Goal: Task Accomplishment & Management: Manage account settings

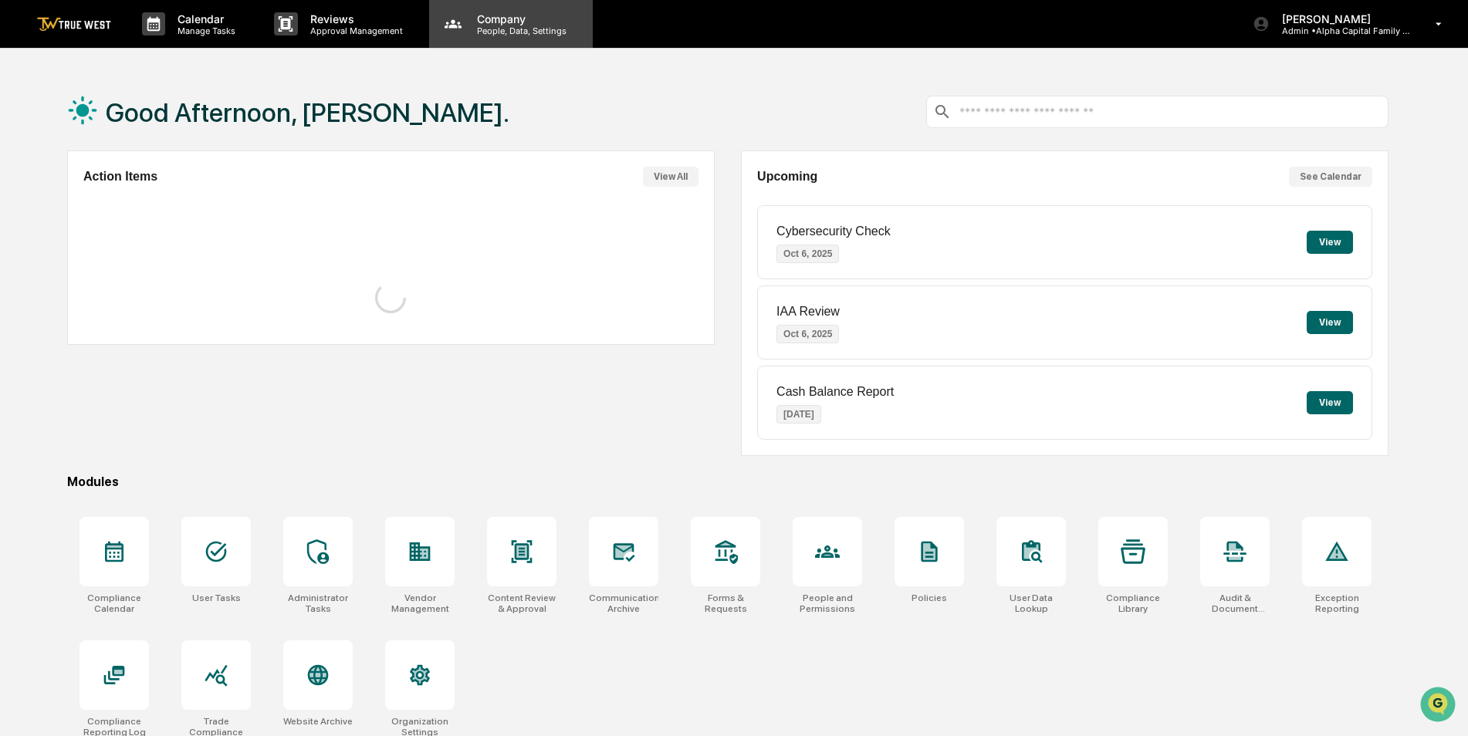
click at [499, 42] on div "Company People, Data, Settings" at bounding box center [511, 24] width 164 height 48
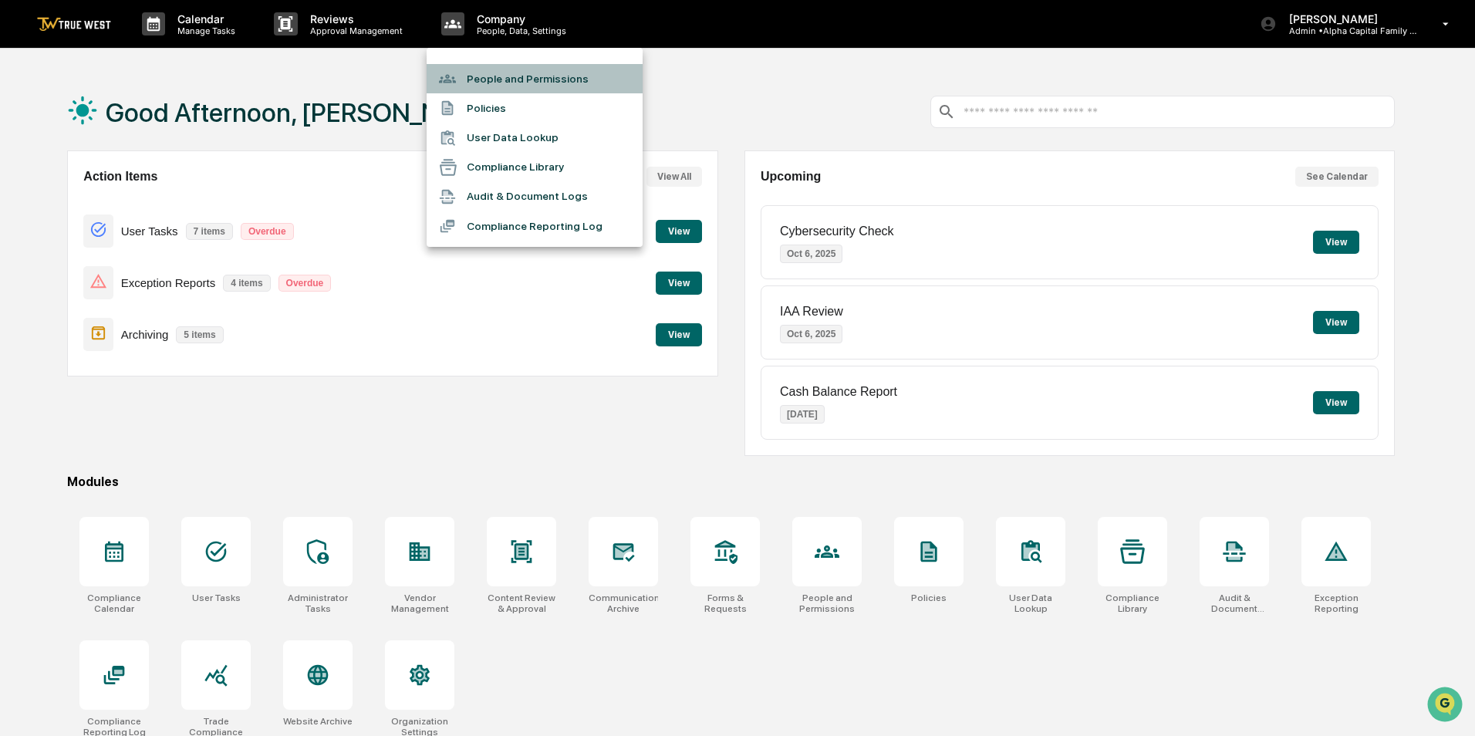
click at [490, 77] on li "People and Permissions" at bounding box center [535, 78] width 216 height 29
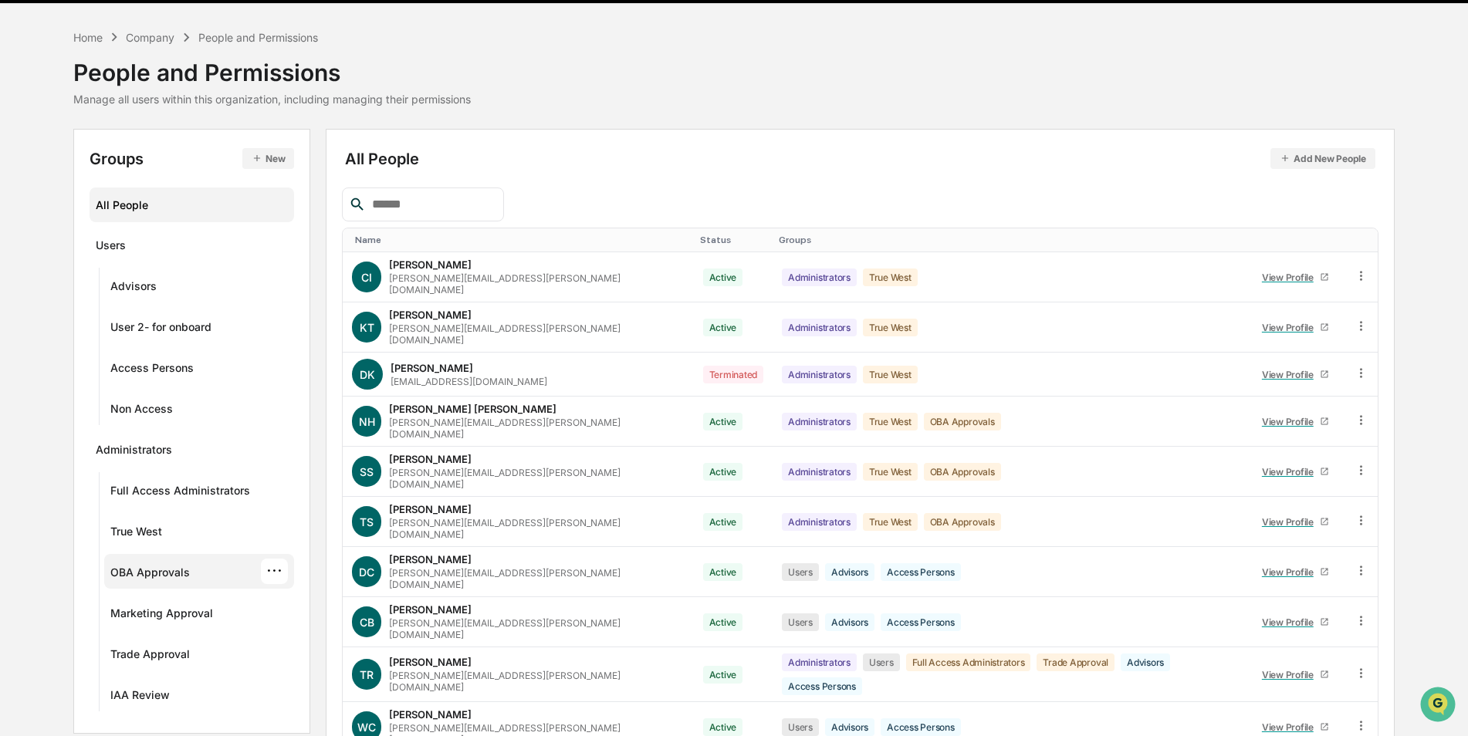
scroll to position [69, 0]
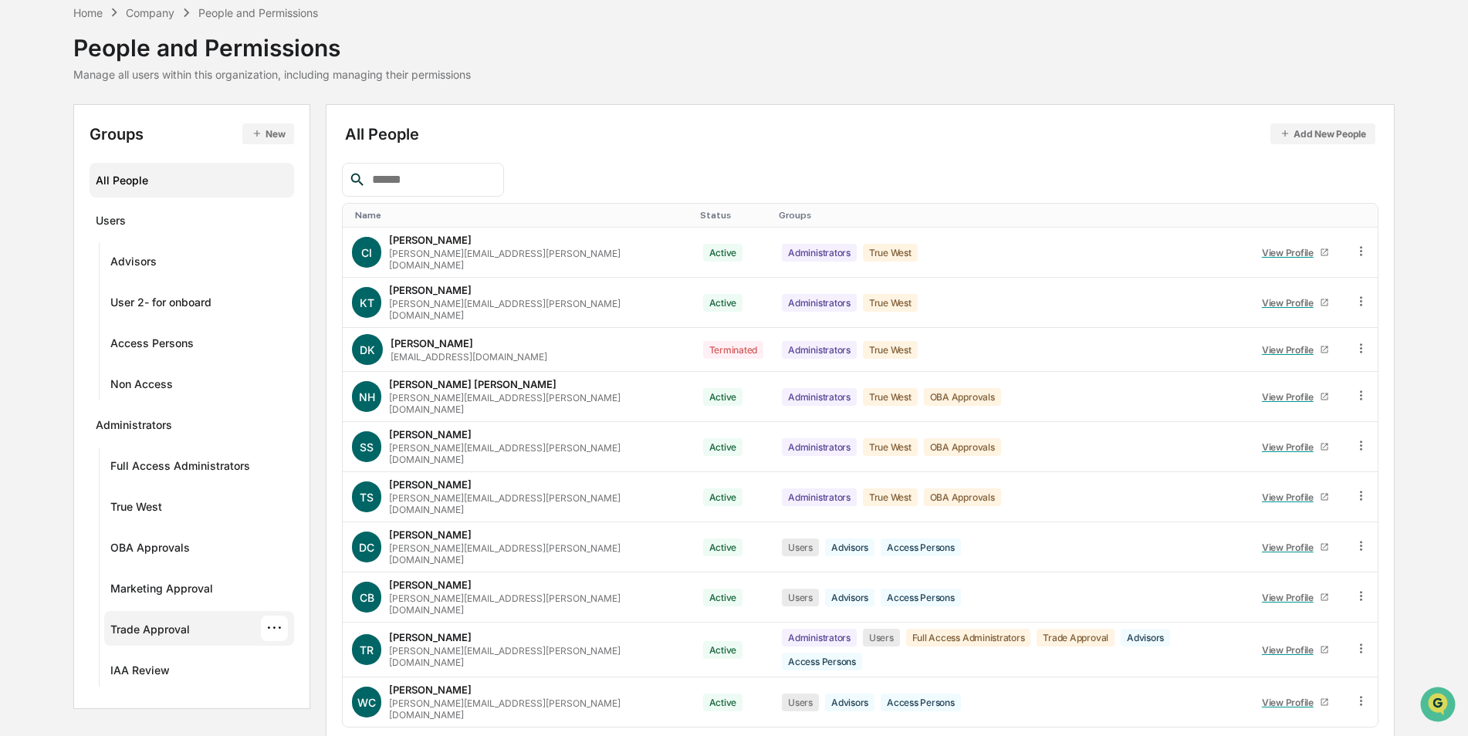
click at [160, 626] on div "Trade Approval" at bounding box center [149, 632] width 79 height 19
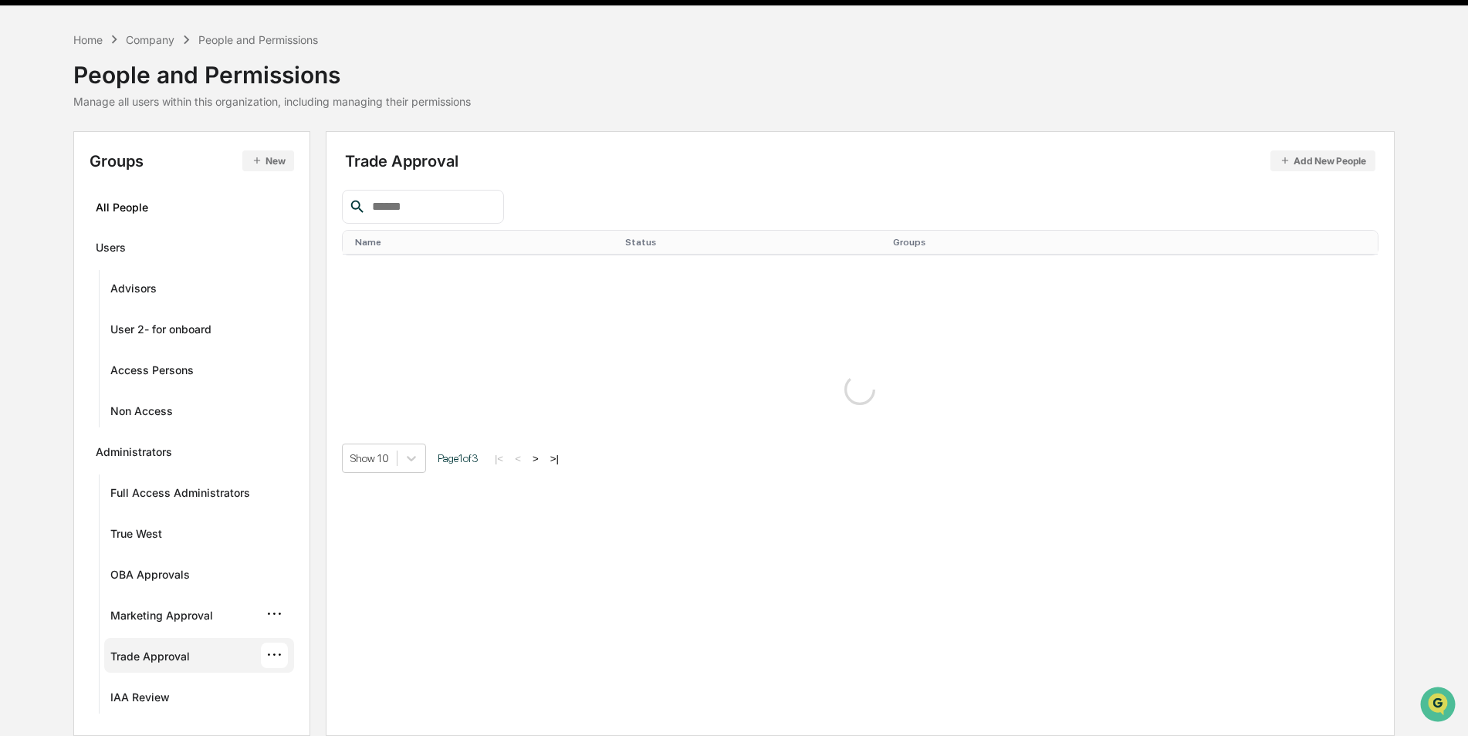
scroll to position [42, 0]
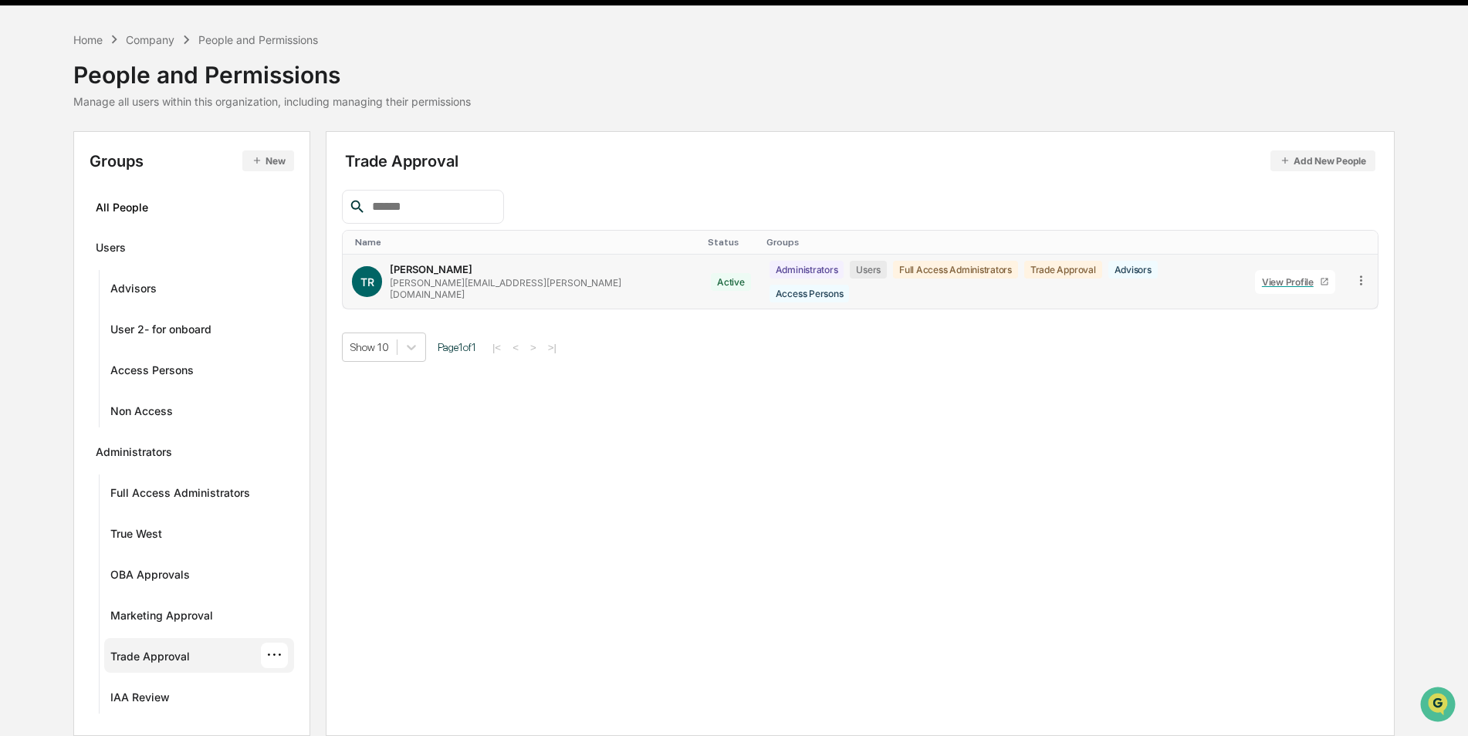
click at [1360, 279] on icon at bounding box center [1361, 279] width 2 height 9
click at [1319, 303] on div "Groups & Permissions" at bounding box center [1289, 305] width 133 height 19
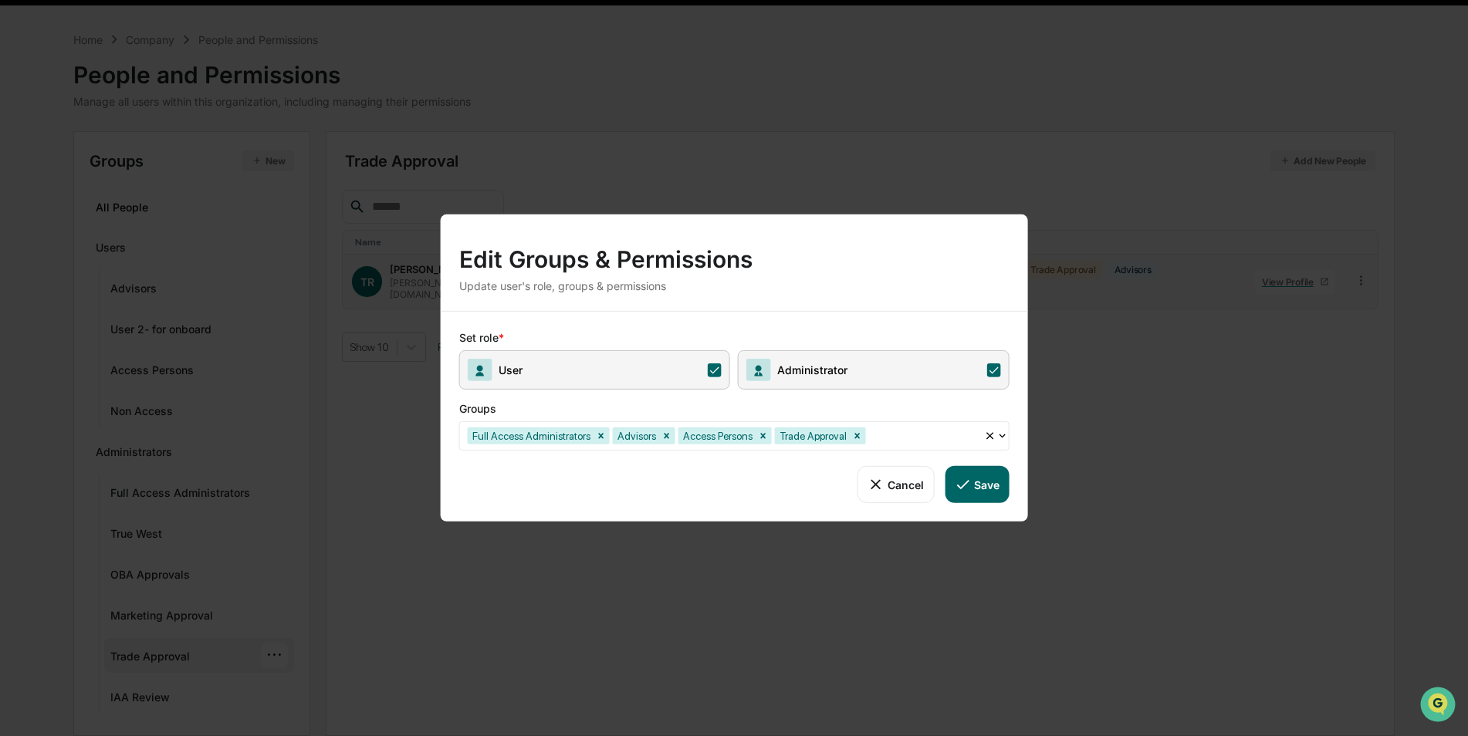
click at [306, 540] on div "Edit Groups & Permissions Update user's role, groups & permissions Set role * U…" at bounding box center [734, 368] width 1468 height 736
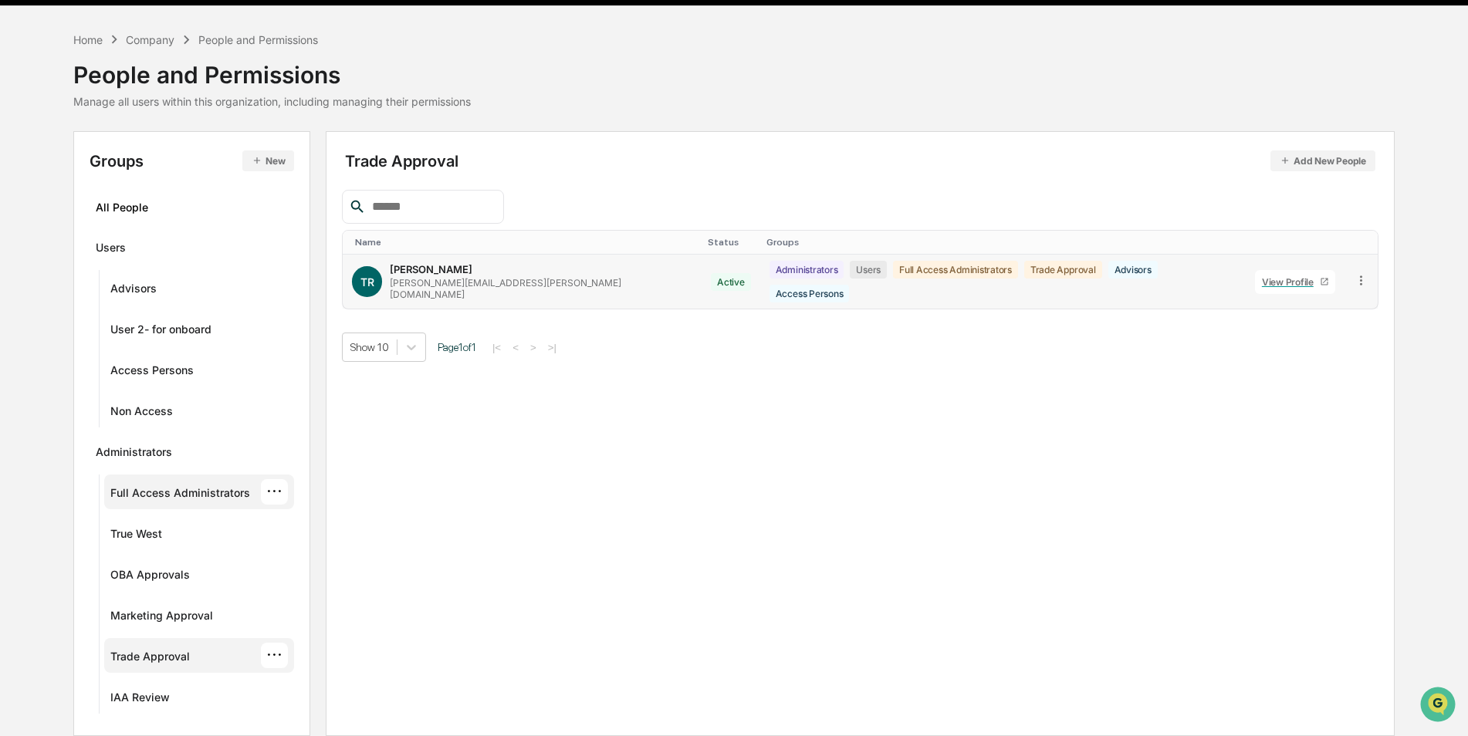
click at [151, 496] on div "Full Access Administrators" at bounding box center [180, 495] width 140 height 19
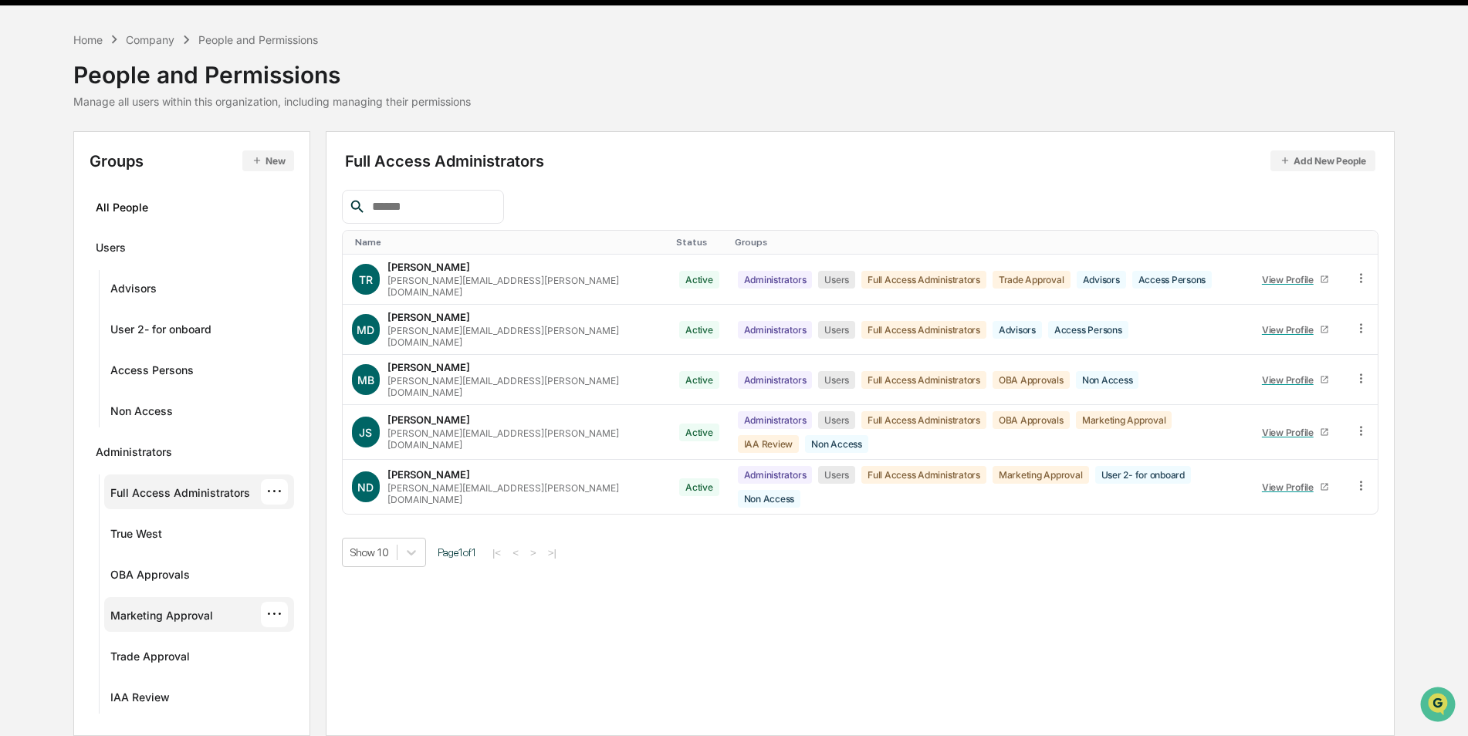
click at [168, 613] on div "Marketing Approval" at bounding box center [161, 618] width 103 height 19
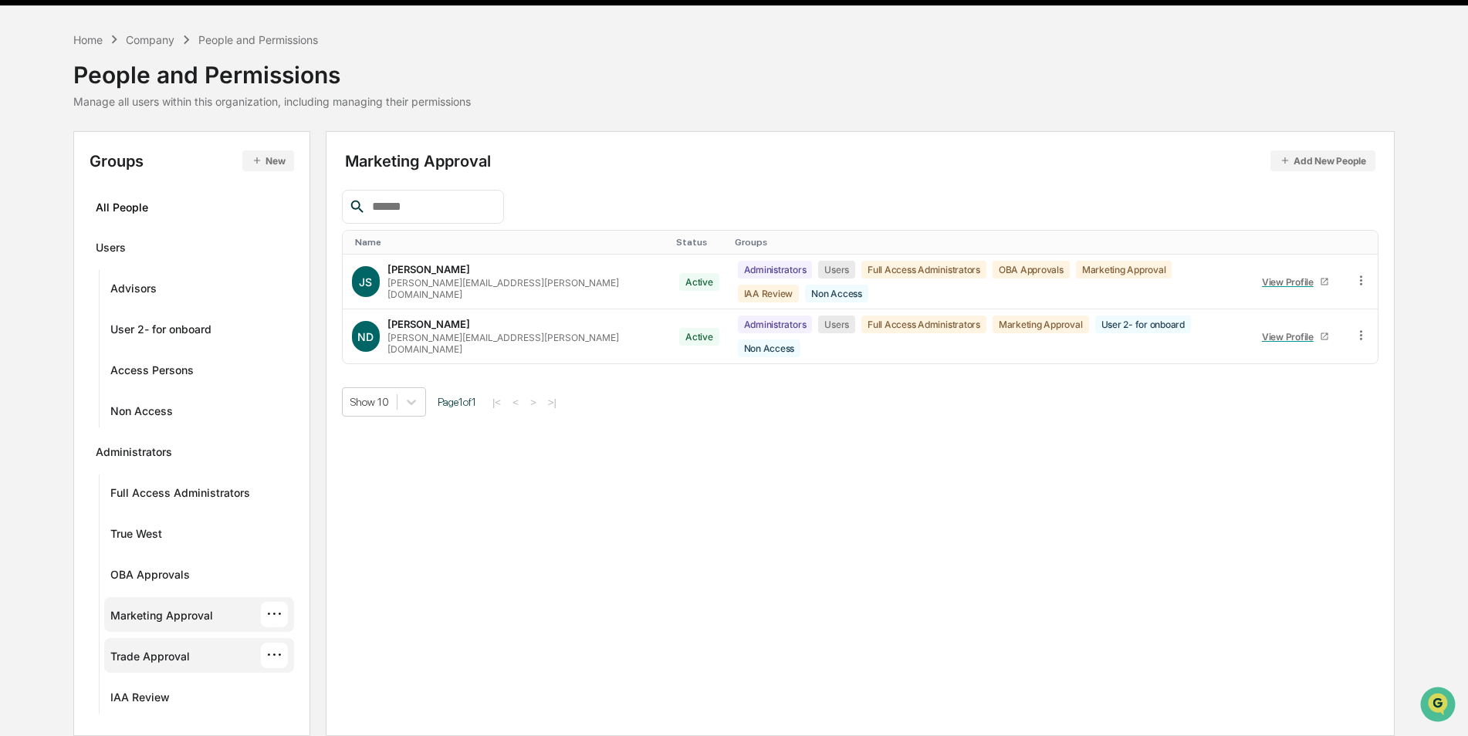
click at [140, 656] on div "Trade Approval" at bounding box center [149, 659] width 79 height 19
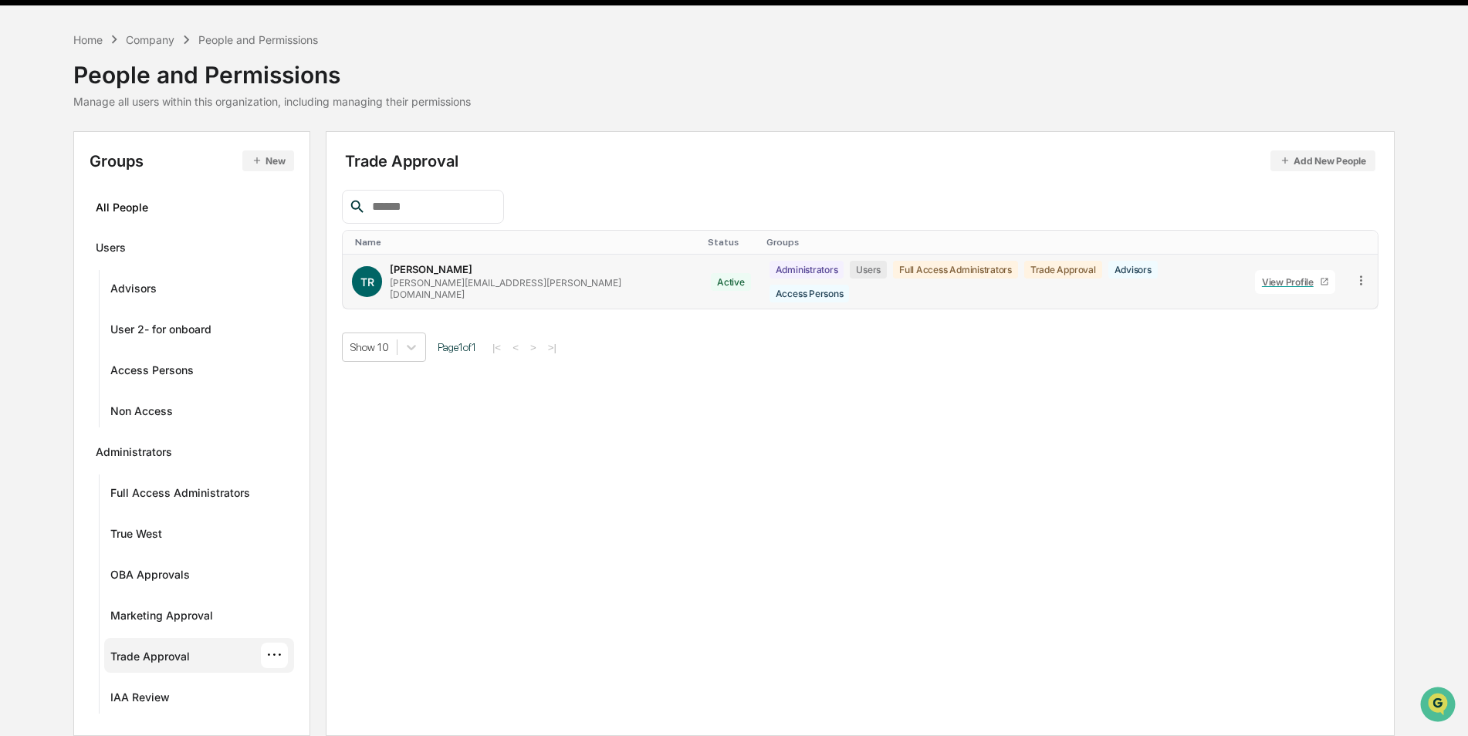
click at [1273, 277] on div "View Profile" at bounding box center [1291, 282] width 58 height 12
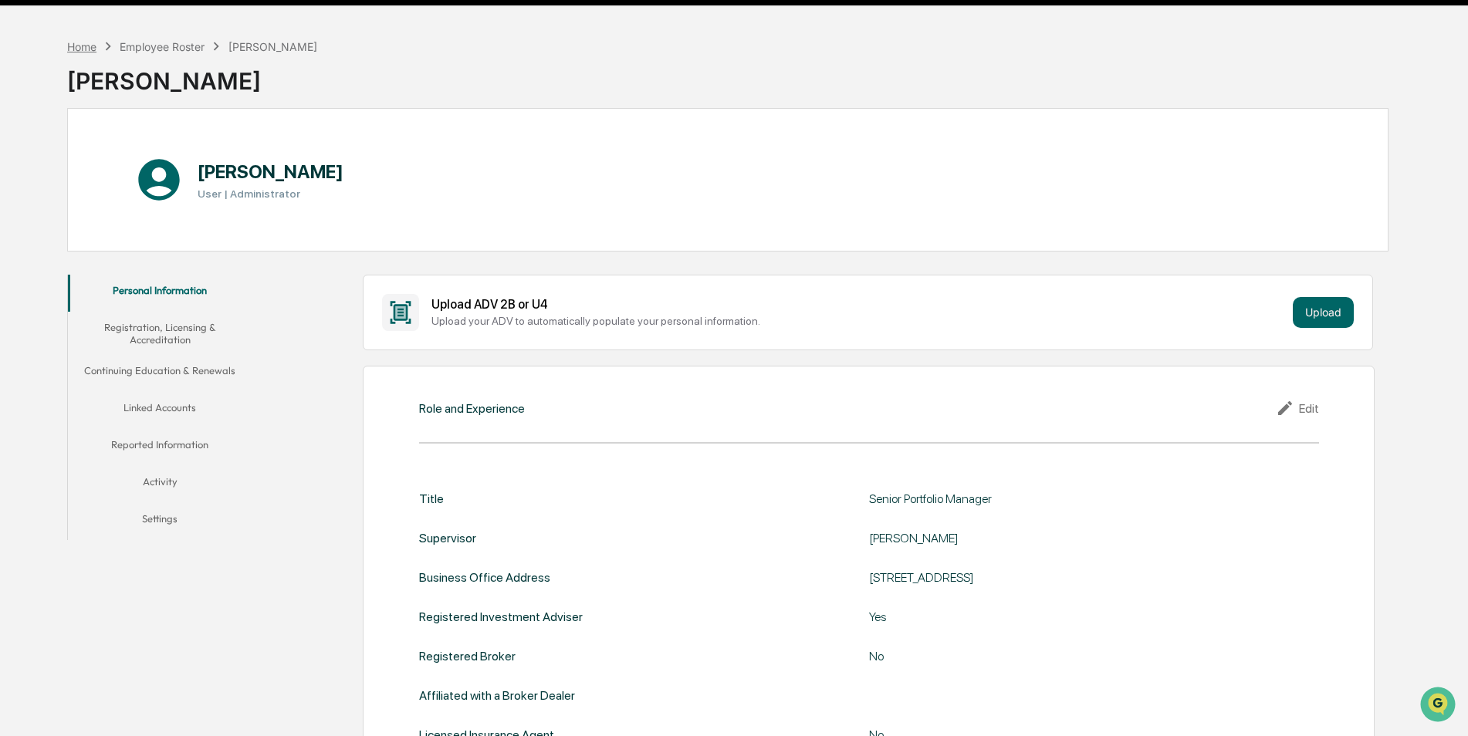
click at [73, 42] on div "Home" at bounding box center [81, 46] width 29 height 13
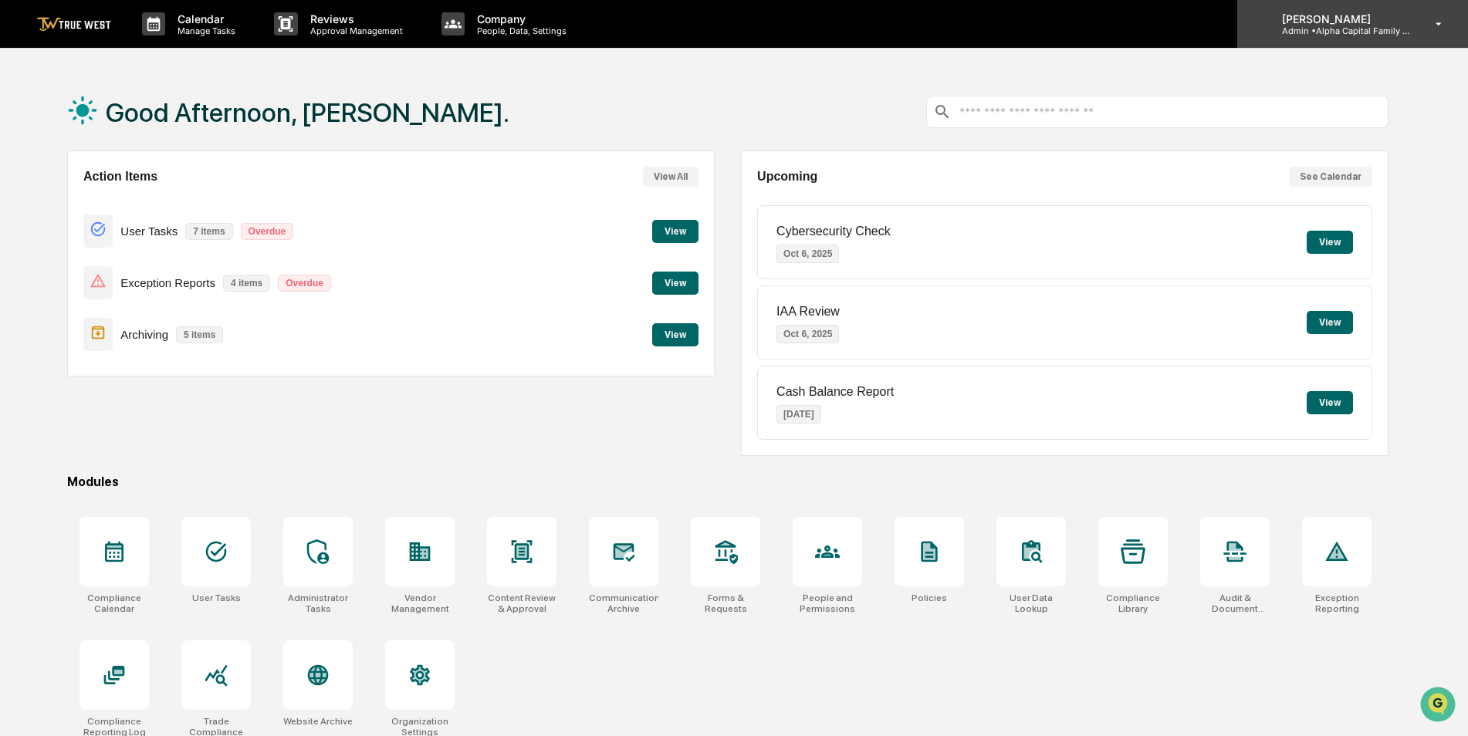
click at [1362, 38] on div "[PERSON_NAME] Admin • Alpha Capital Family Office" at bounding box center [1352, 24] width 231 height 48
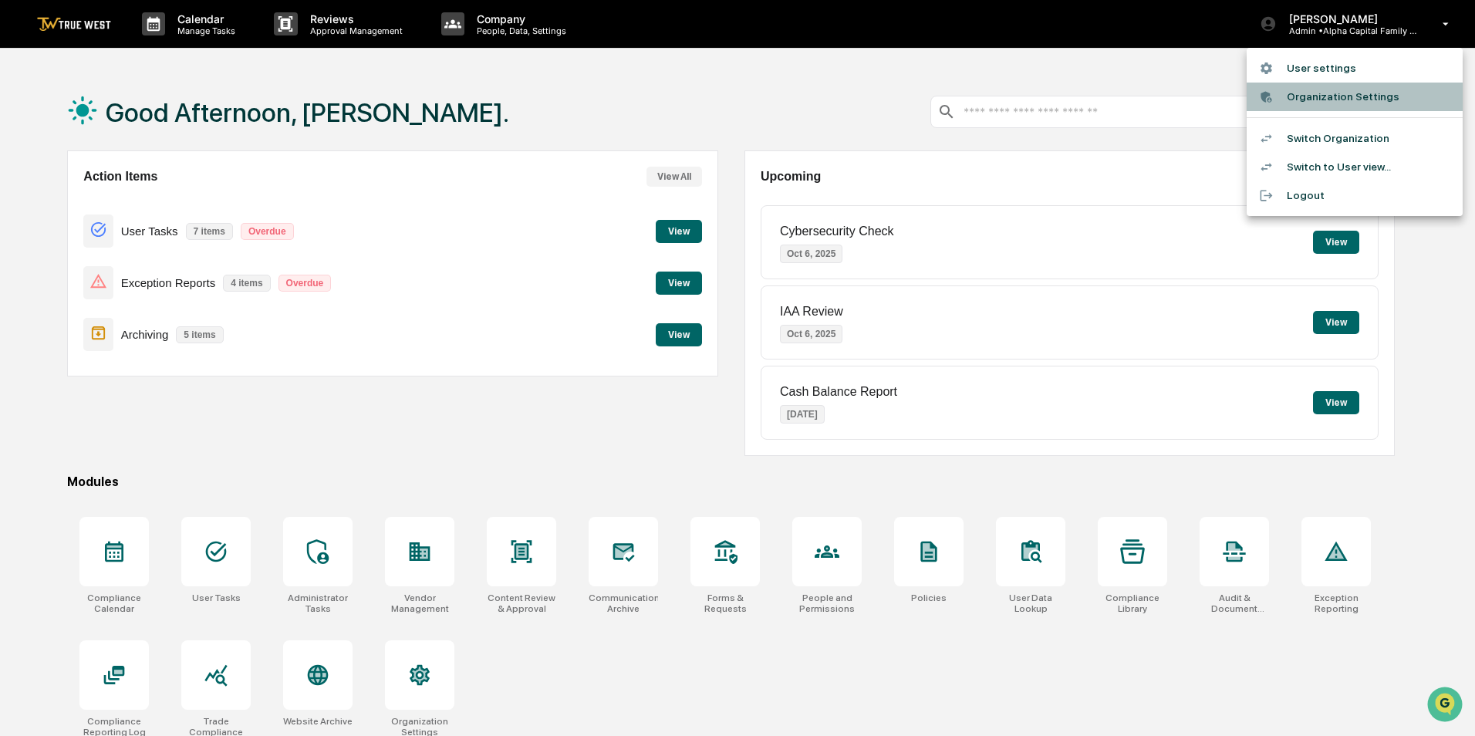
click at [1321, 96] on li "Organization Settings" at bounding box center [1355, 97] width 216 height 29
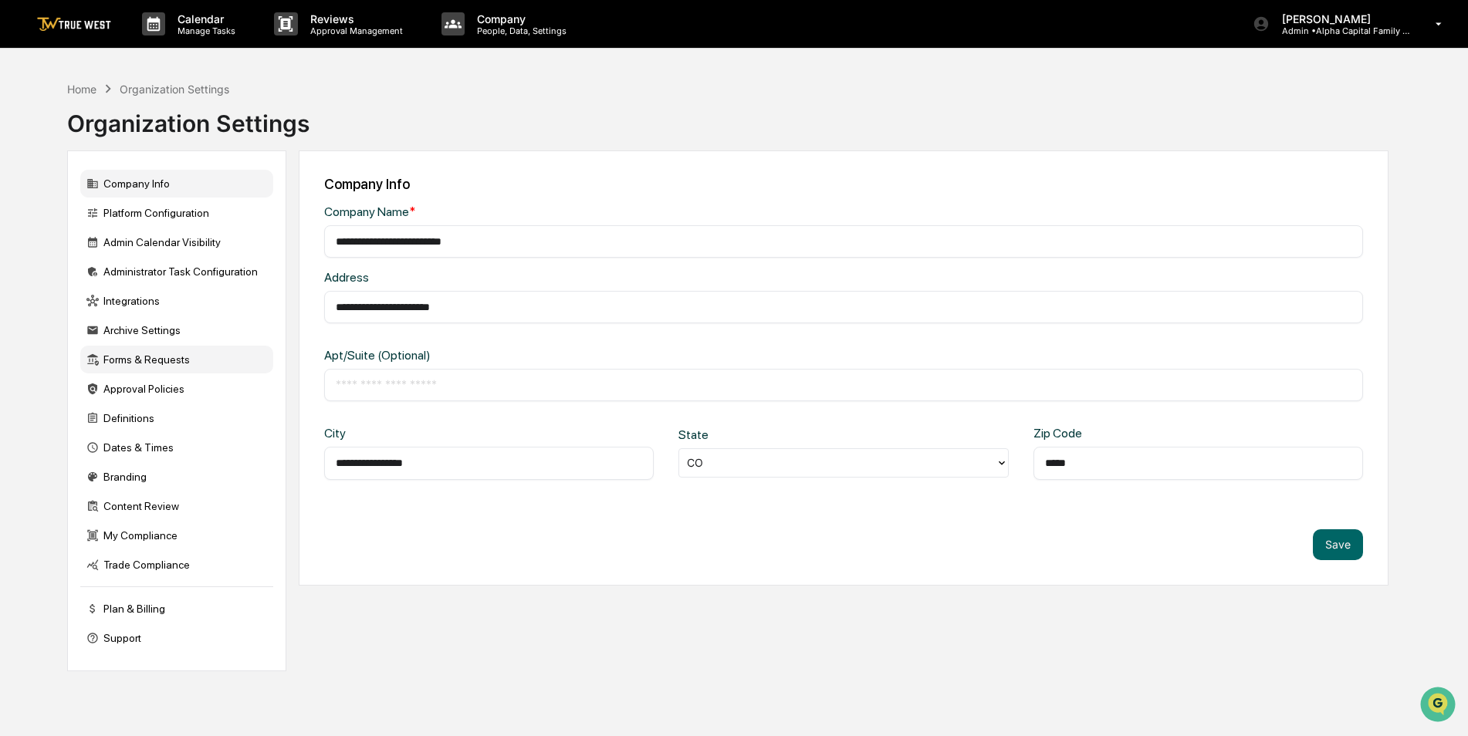
click at [154, 358] on div "Forms & Requests" at bounding box center [176, 360] width 193 height 28
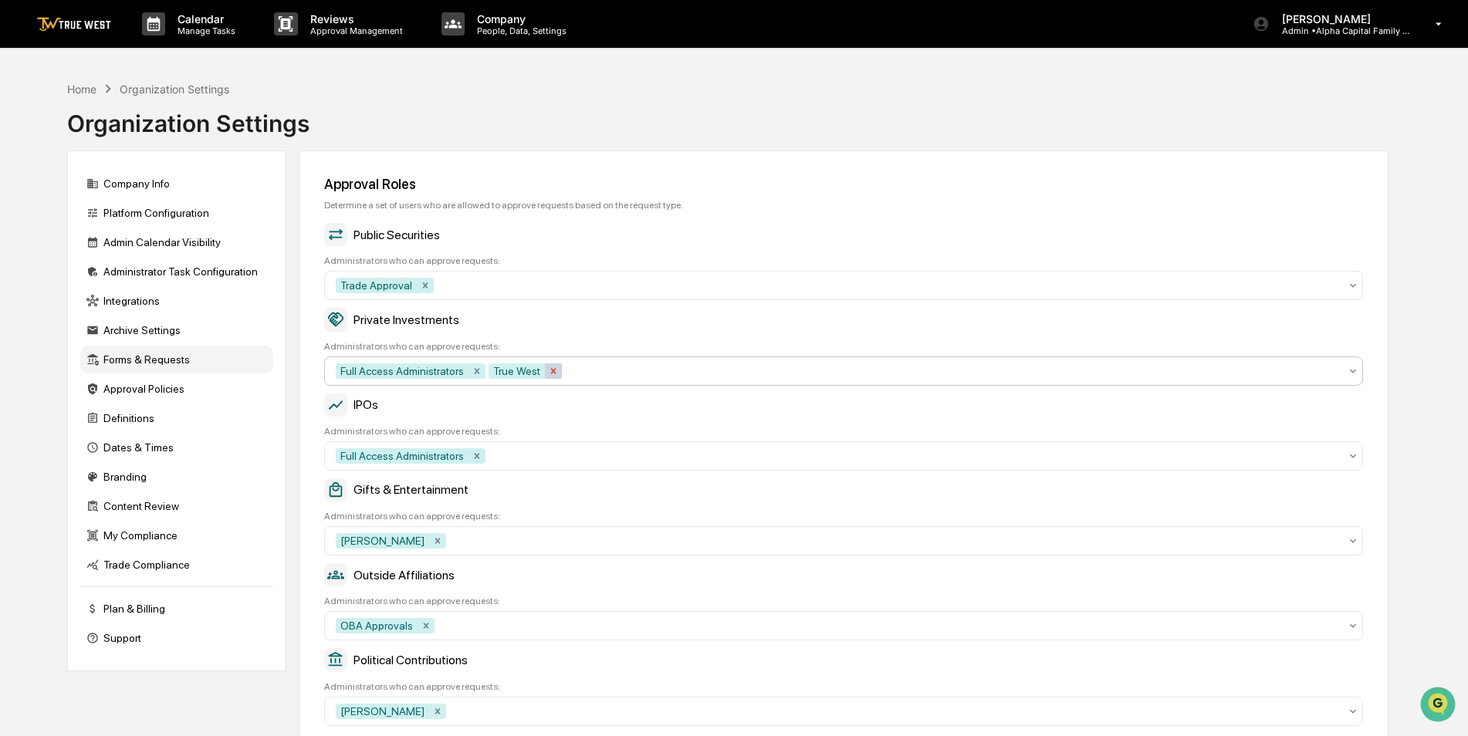
click at [551, 369] on icon "Remove True West" at bounding box center [553, 370] width 5 height 5
click at [75, 86] on div "Home" at bounding box center [81, 89] width 29 height 13
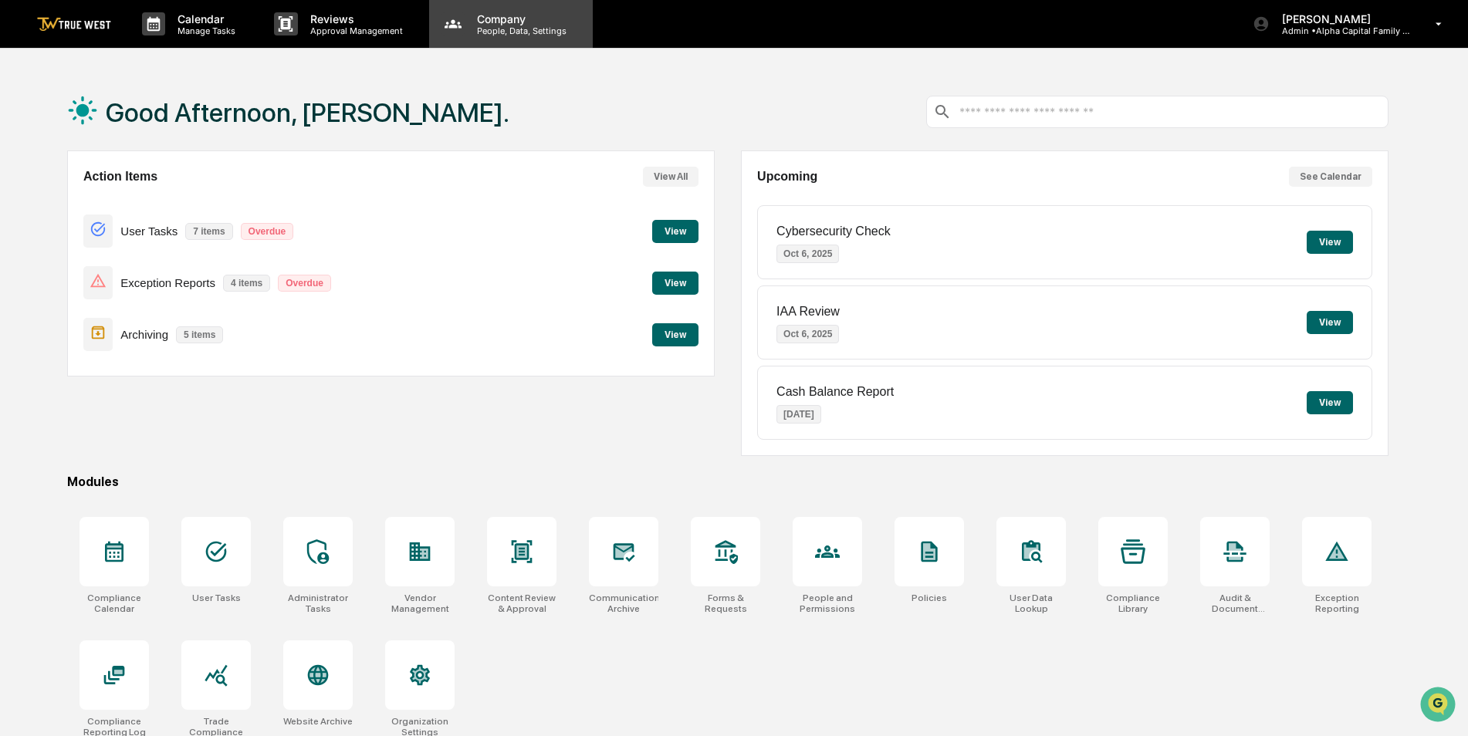
click at [509, 29] on p "People, Data, Settings" at bounding box center [520, 30] width 110 height 11
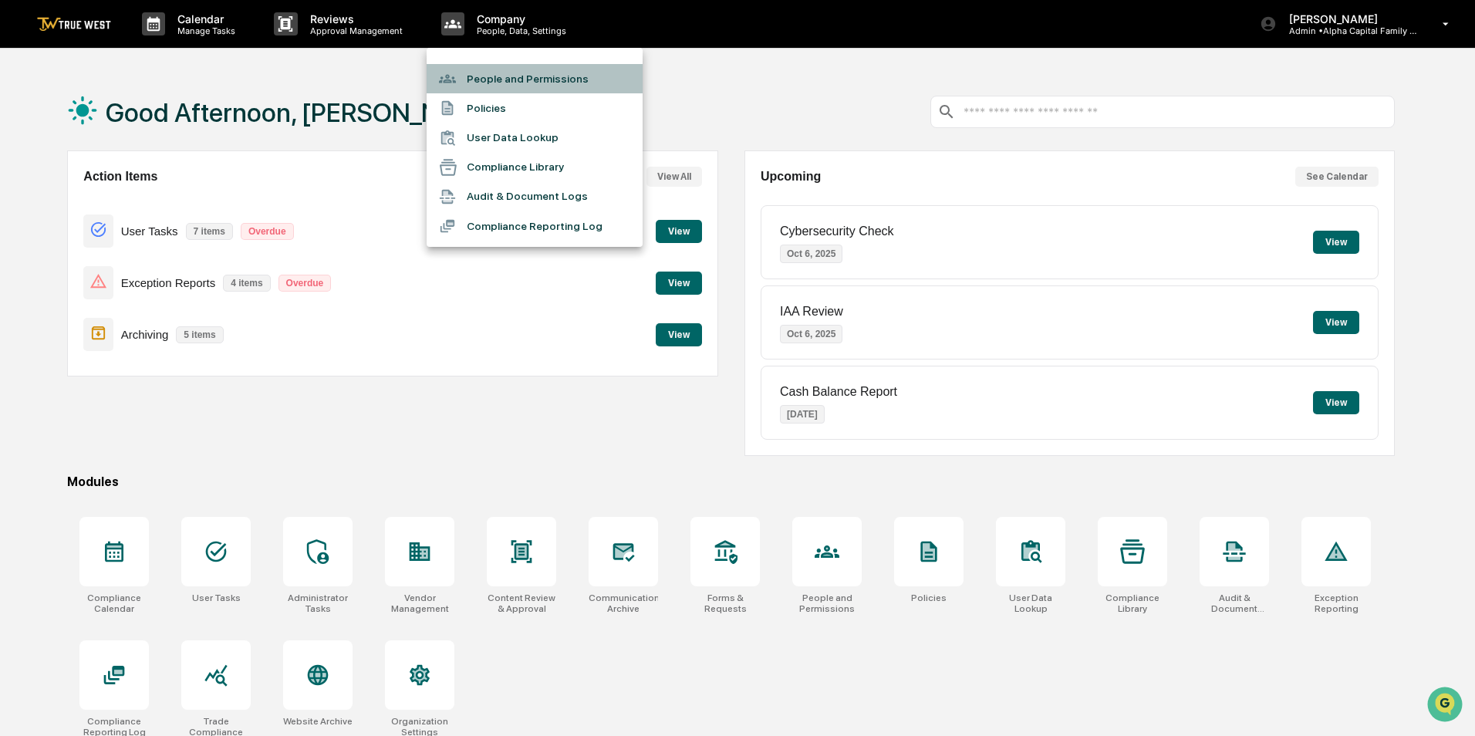
click at [492, 79] on li "People and Permissions" at bounding box center [535, 78] width 216 height 29
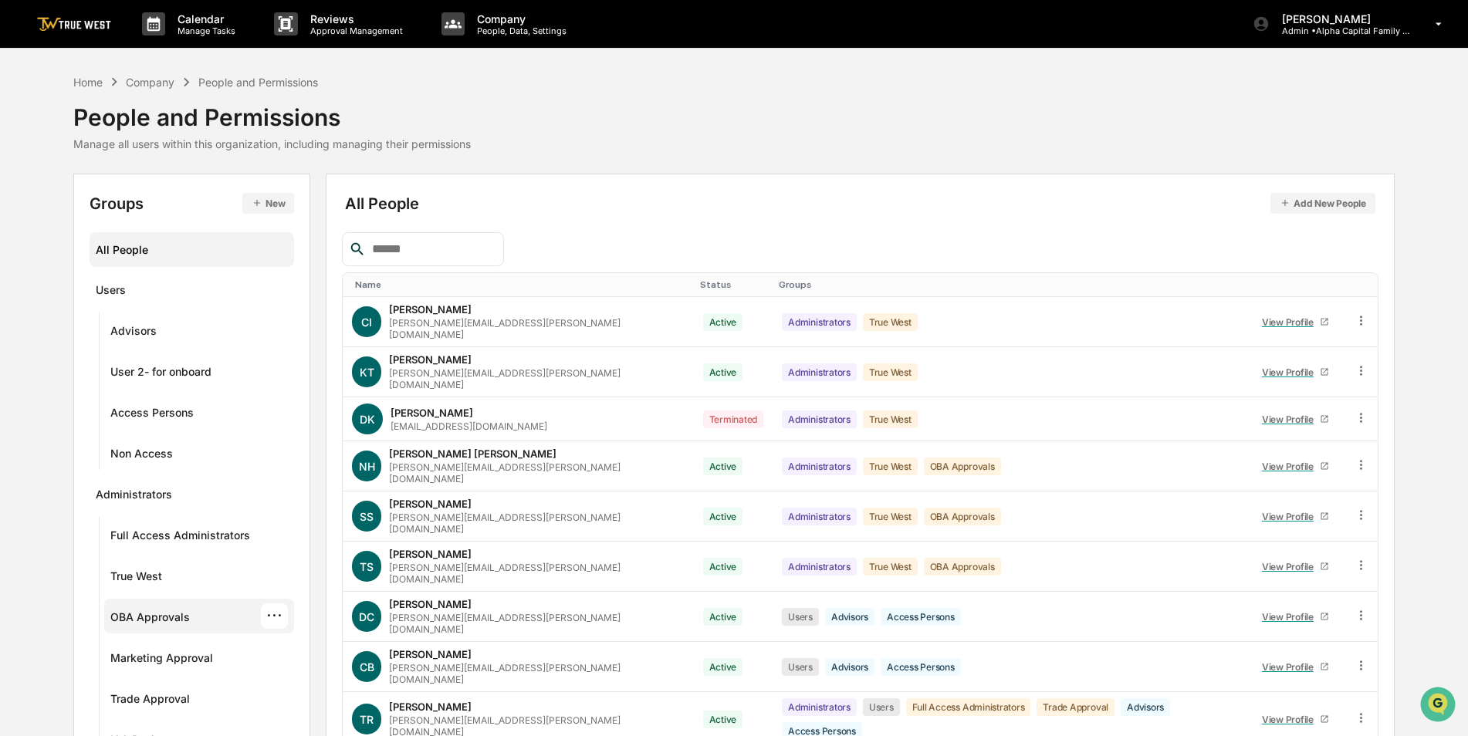
click at [164, 615] on div "OBA Approvals" at bounding box center [149, 619] width 79 height 19
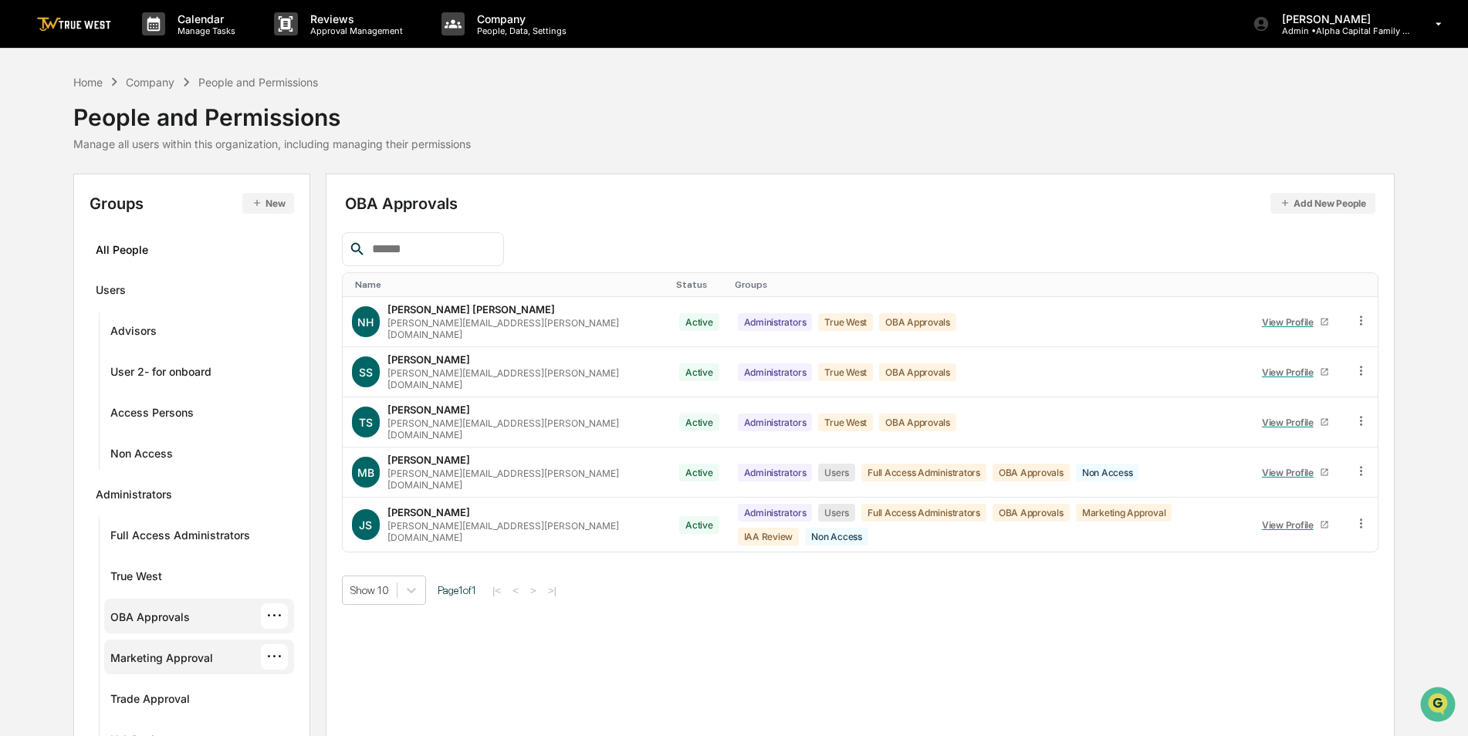
click at [167, 657] on div "Marketing Approval" at bounding box center [161, 660] width 103 height 19
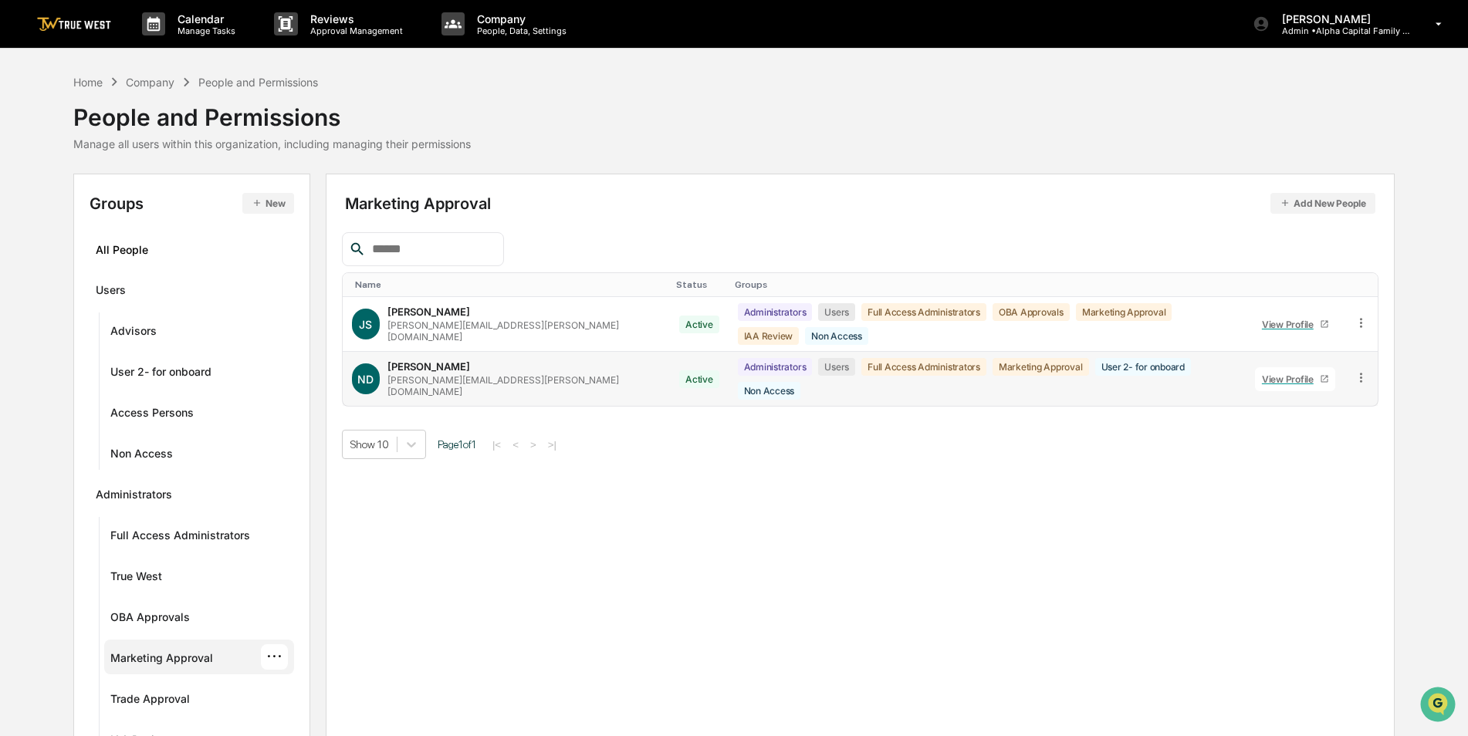
click at [1360, 370] on icon at bounding box center [1361, 377] width 15 height 15
click at [1324, 394] on div "Groups & Permissions" at bounding box center [1289, 403] width 133 height 19
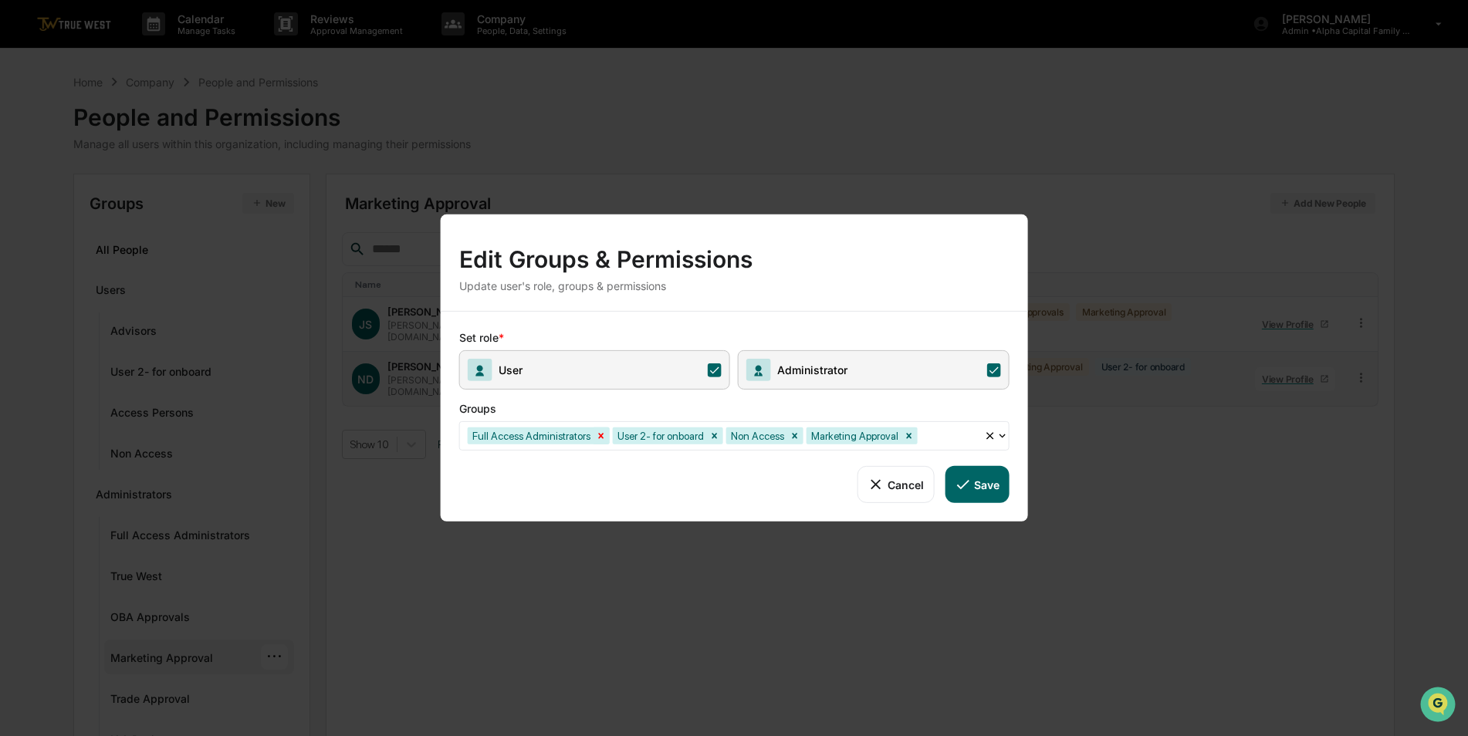
click at [598, 438] on icon "Remove Full Access Administrators" at bounding box center [601, 436] width 11 height 11
click at [987, 482] on button "Save" at bounding box center [977, 484] width 64 height 37
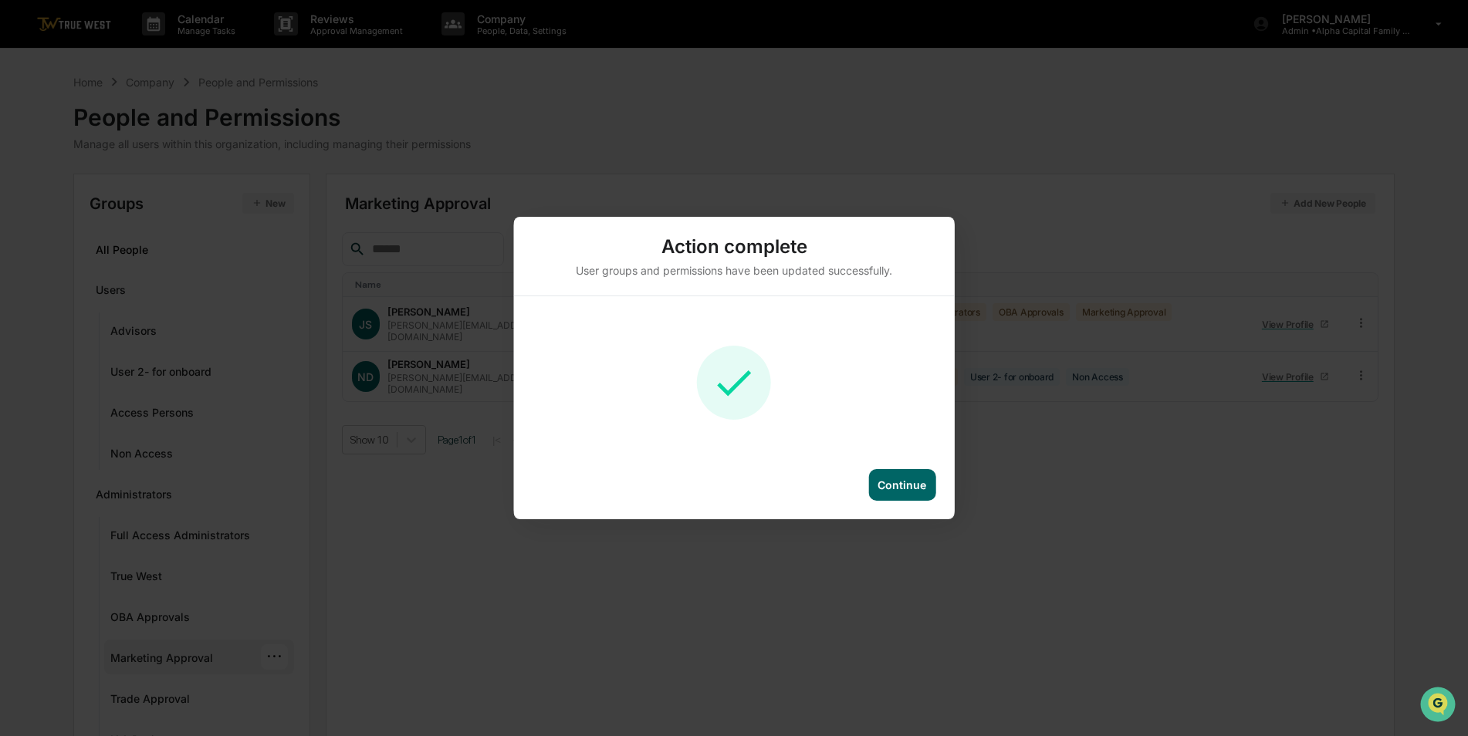
click at [909, 488] on div "Continue" at bounding box center [901, 484] width 49 height 13
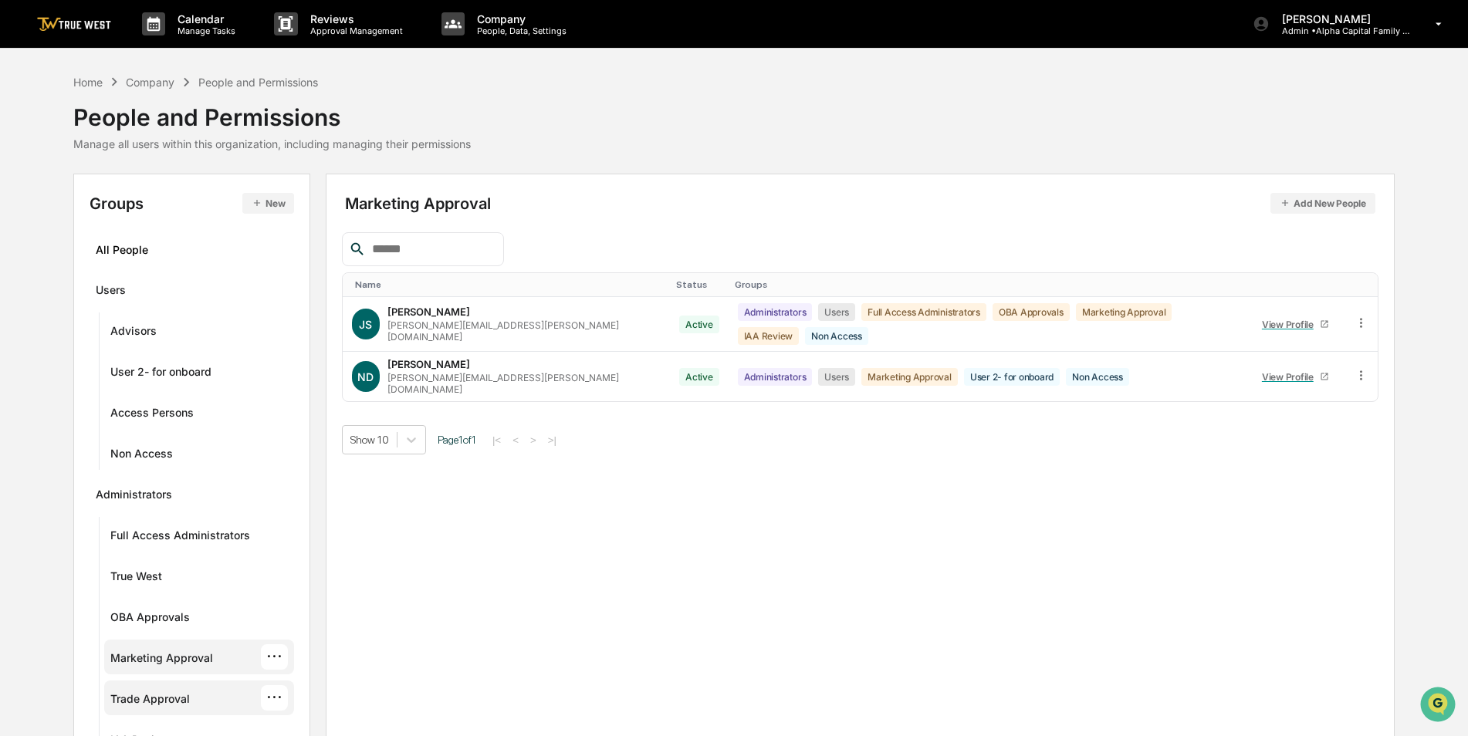
click at [151, 701] on div "Trade Approval" at bounding box center [149, 701] width 79 height 19
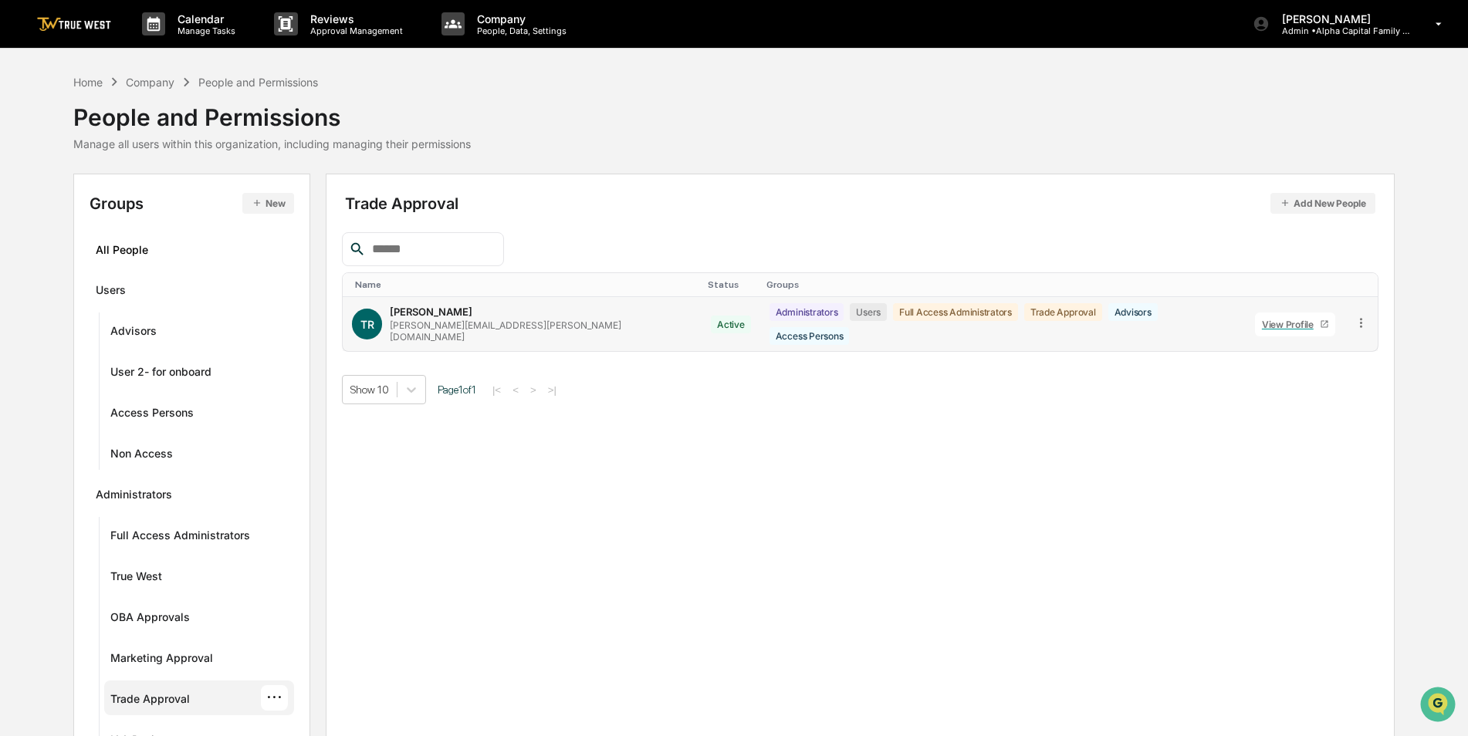
click at [1356, 316] on icon at bounding box center [1361, 323] width 15 height 15
click at [1333, 339] on div "Groups & Permissions" at bounding box center [1289, 348] width 133 height 19
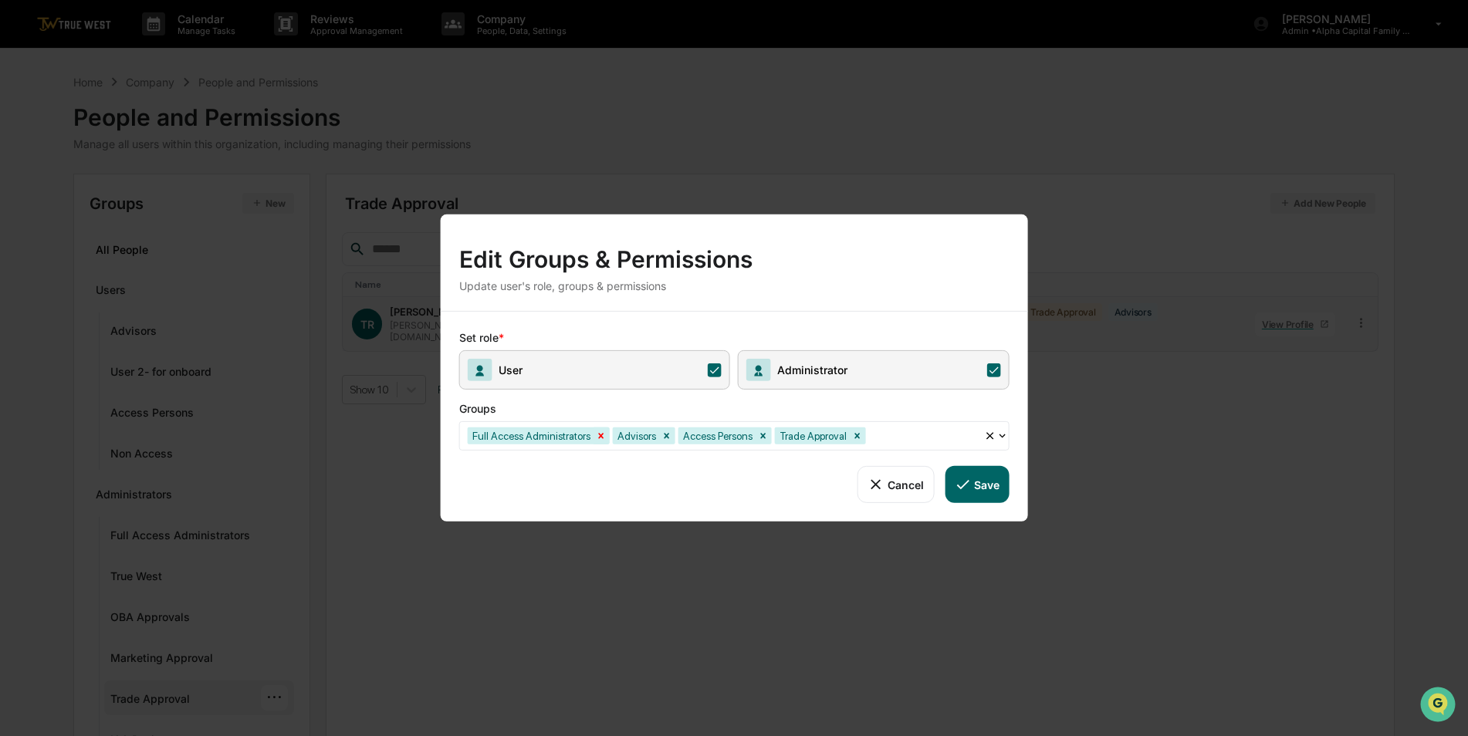
click at [596, 438] on icon "Remove Full Access Administrators" at bounding box center [601, 436] width 11 height 11
click at [971, 486] on icon at bounding box center [962, 484] width 17 height 17
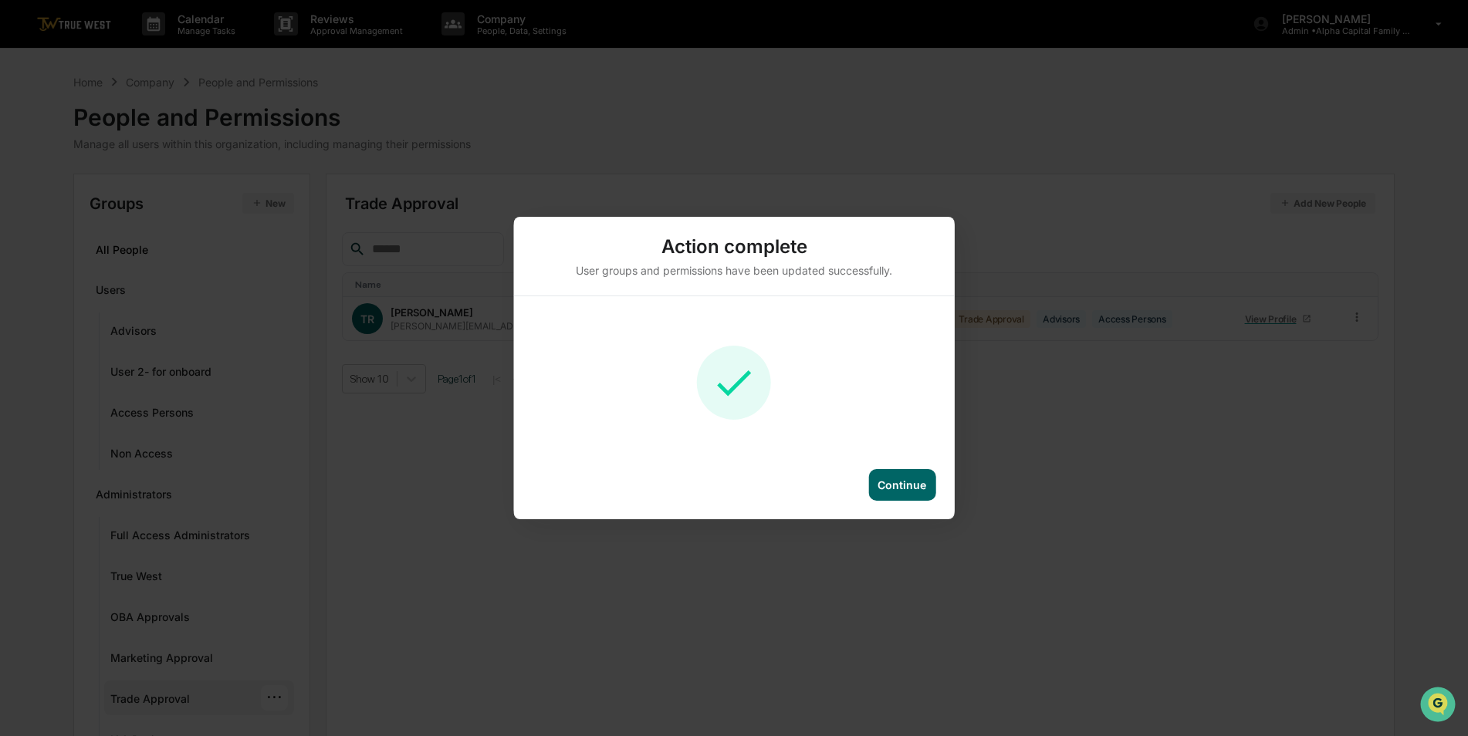
click at [897, 480] on div "Continue" at bounding box center [901, 484] width 49 height 13
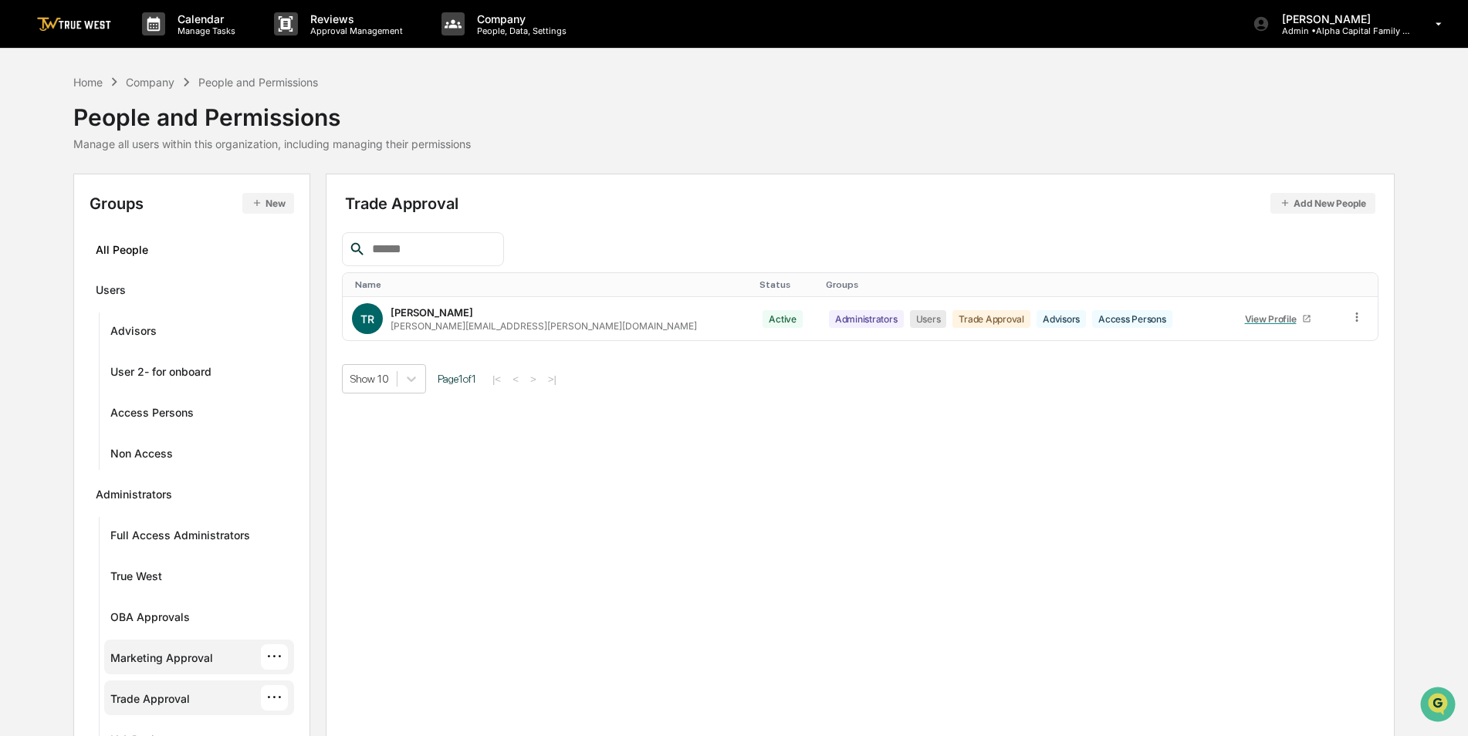
click at [134, 651] on div "Marketing Approval ···" at bounding box center [198, 656] width 177 height 25
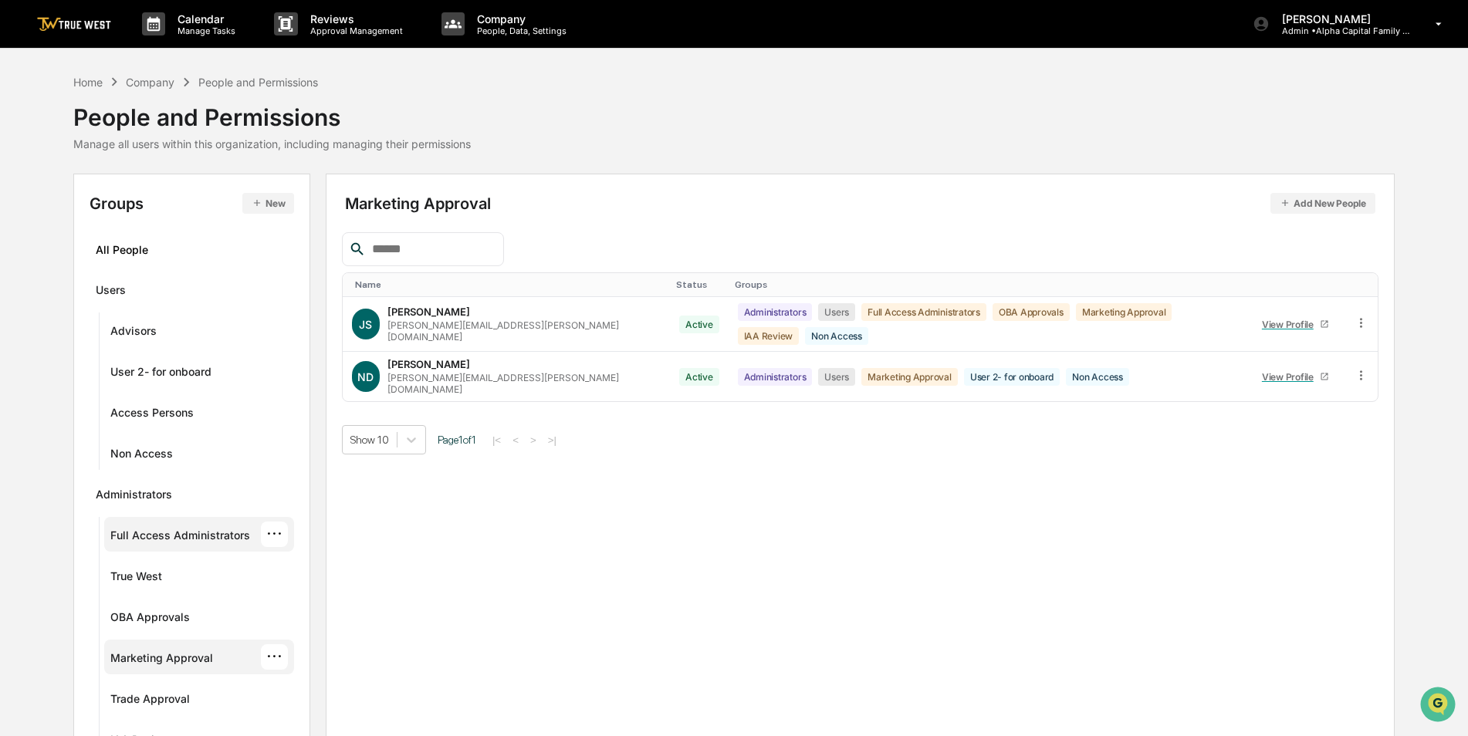
click at [153, 529] on div "Full Access Administrators" at bounding box center [180, 538] width 140 height 19
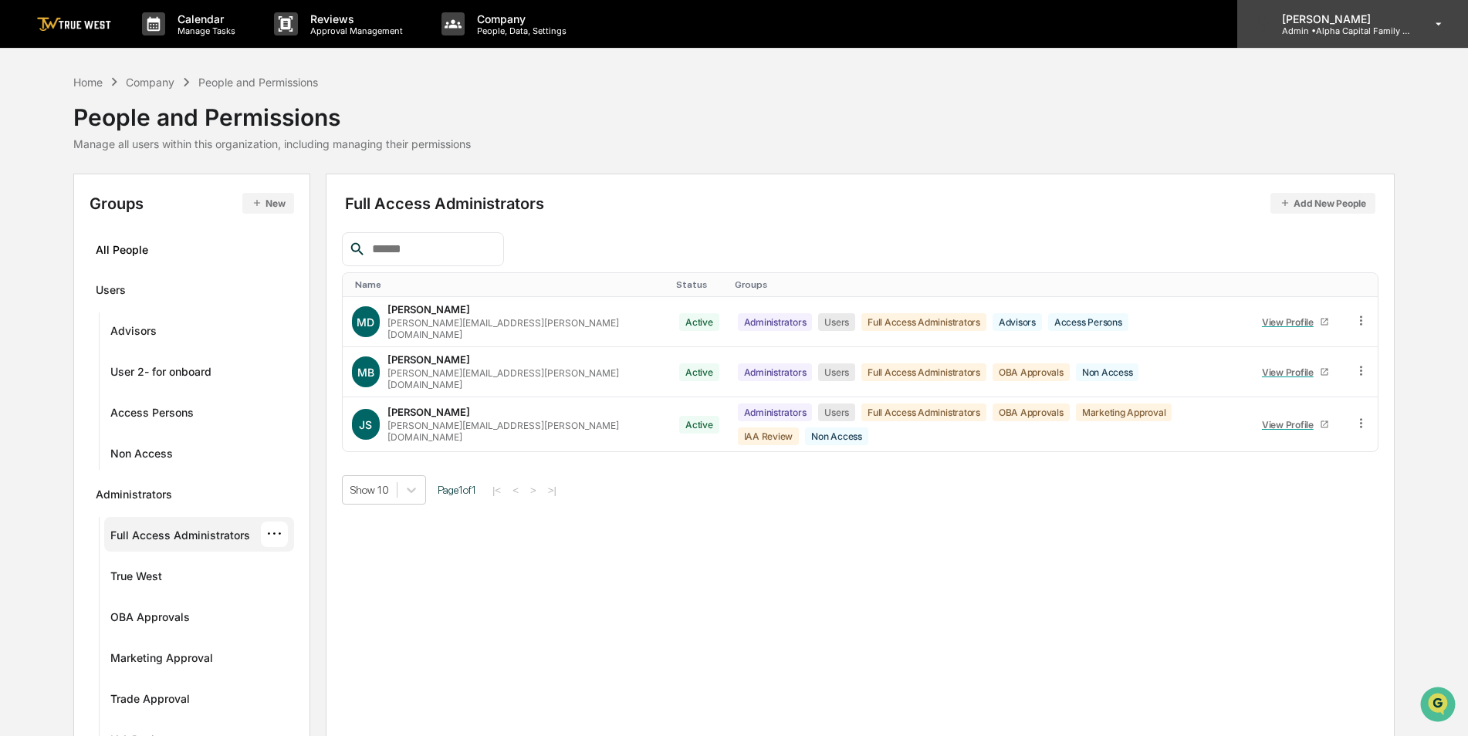
click at [1339, 21] on p "[PERSON_NAME]" at bounding box center [1341, 18] width 144 height 13
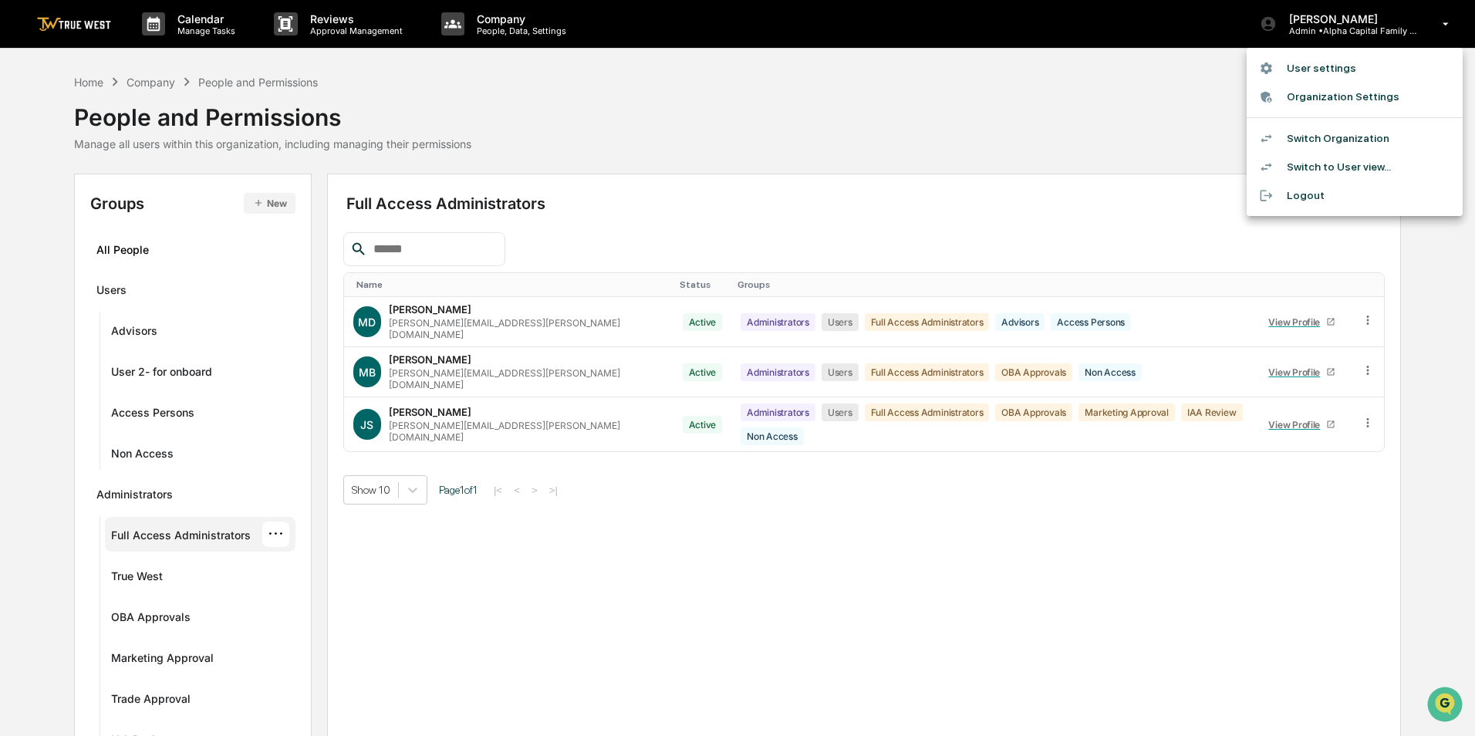
click at [1319, 135] on li "Switch Organization" at bounding box center [1355, 138] width 216 height 29
